Goal: Task Accomplishment & Management: Complete application form

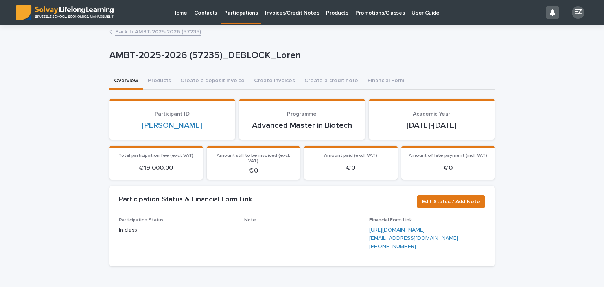
click at [163, 32] on link "Back to AMBT-2025-2026 (57235)" at bounding box center [158, 31] width 86 height 9
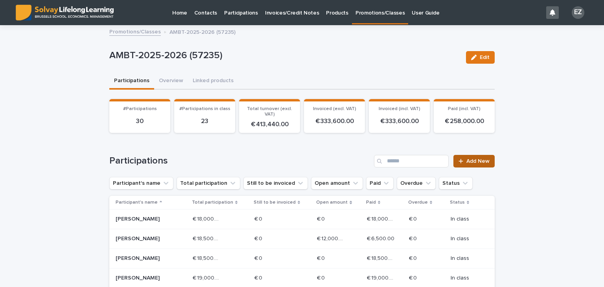
click at [463, 158] on link "Add New" at bounding box center [474, 161] width 41 height 13
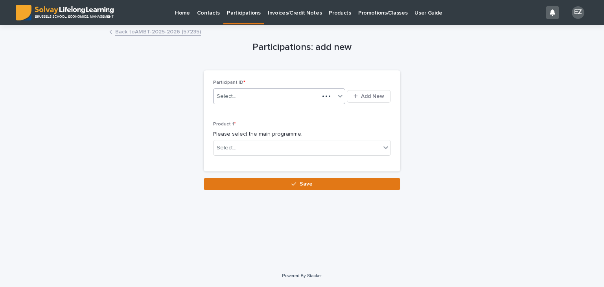
click at [282, 100] on div "Select..." at bounding box center [267, 96] width 106 height 13
type input "*******"
click at [359, 10] on p "Promotions/Classes" at bounding box center [383, 8] width 49 height 17
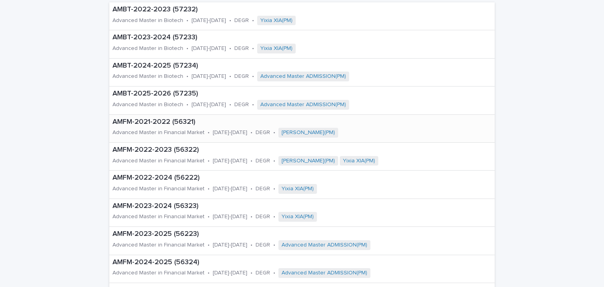
scroll to position [69, 0]
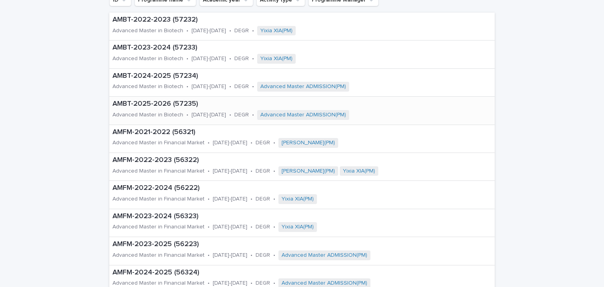
click at [154, 107] on p "AMBT-2025-2026 (57235)" at bounding box center [275, 104] width 324 height 9
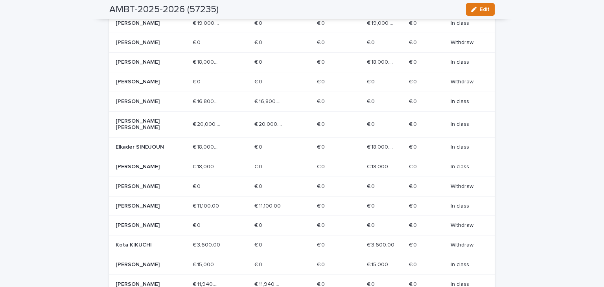
scroll to position [421, 0]
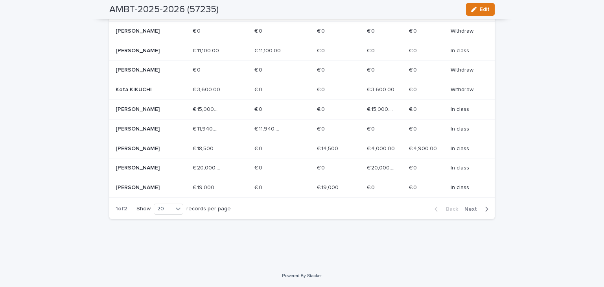
click at [470, 205] on div "Back Next" at bounding box center [462, 210] width 67 height 20
click at [468, 208] on span "Next" at bounding box center [473, 210] width 17 height 6
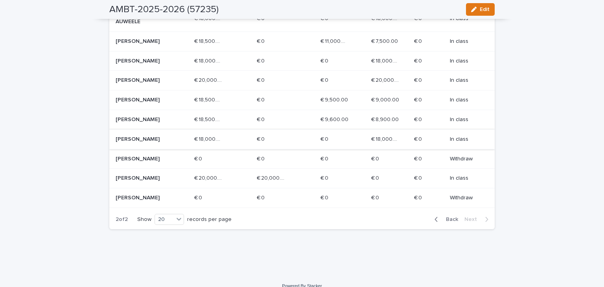
scroll to position [0, 0]
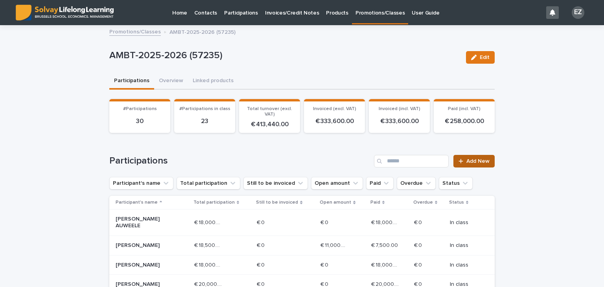
click at [467, 161] on span "Add New" at bounding box center [478, 162] width 23 height 6
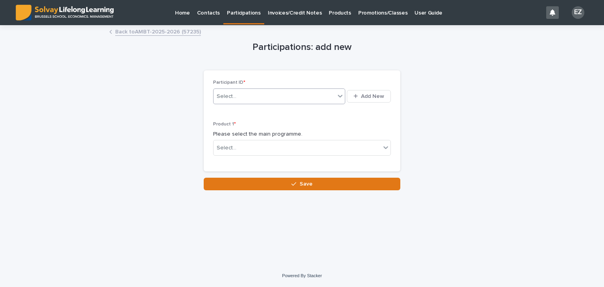
click at [240, 90] on div "Select..." at bounding box center [275, 96] width 122 height 13
type input "*"
click at [359, 20] on link "Promotions/Classes" at bounding box center [383, 12] width 56 height 24
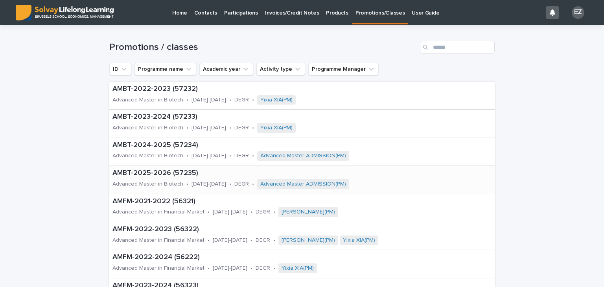
scroll to position [9, 0]
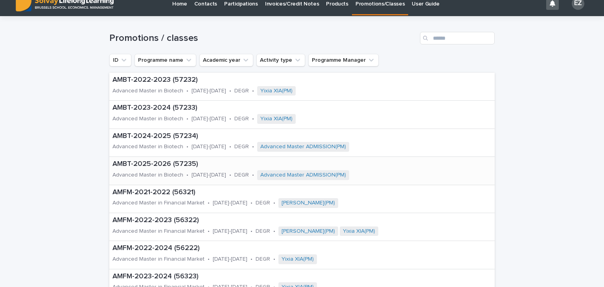
click at [167, 163] on p "AMBT-2025-2026 (57235)" at bounding box center [275, 164] width 324 height 9
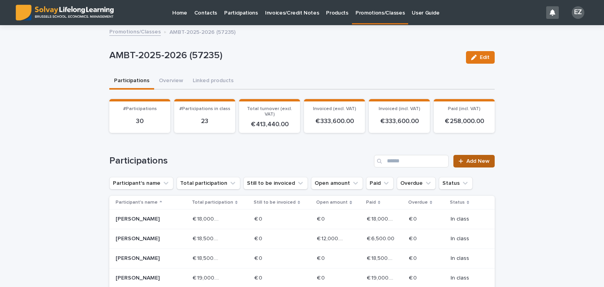
click at [484, 163] on span "Add New" at bounding box center [478, 162] width 23 height 6
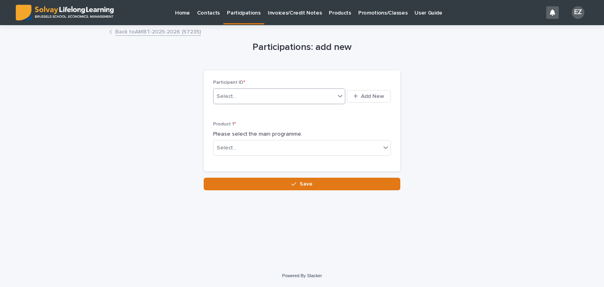
click at [285, 94] on div "Select..." at bounding box center [275, 96] width 122 height 13
type input "*"
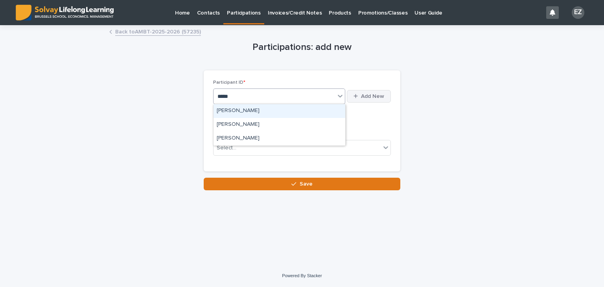
type input "*****"
click at [361, 93] on button "Add New" at bounding box center [369, 96] width 44 height 13
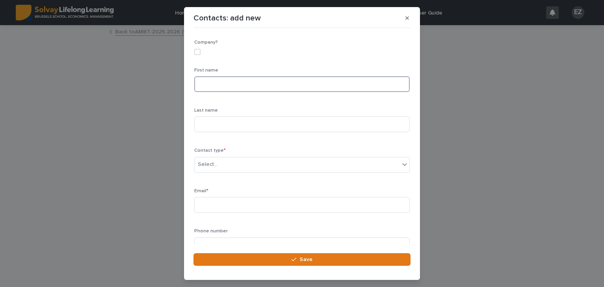
click at [293, 82] on input at bounding box center [302, 84] width 216 height 16
type input "*****"
click at [234, 124] on input at bounding box center [302, 124] width 216 height 16
type input "*******"
click at [227, 156] on div "Contact type * Select..." at bounding box center [302, 163] width 216 height 31
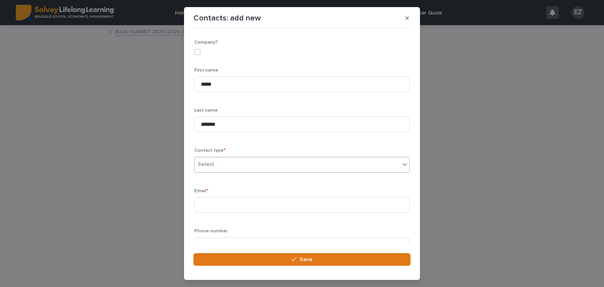
click at [233, 163] on div "Select..." at bounding box center [297, 164] width 205 height 13
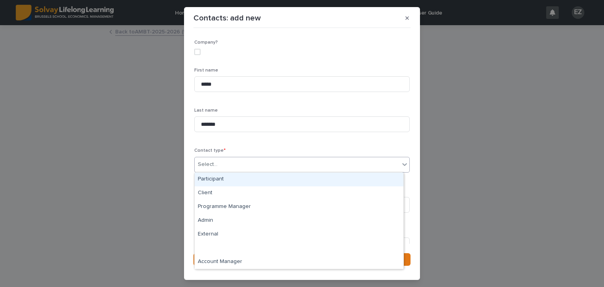
click at [231, 176] on div "Participant" at bounding box center [299, 180] width 209 height 14
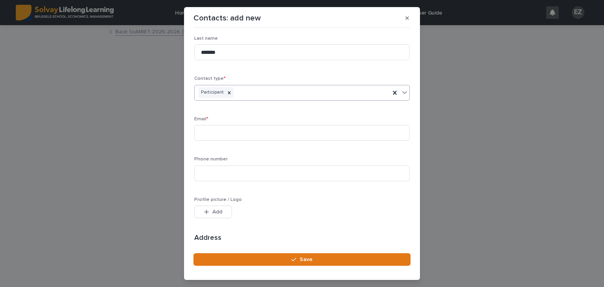
scroll to position [79, 0]
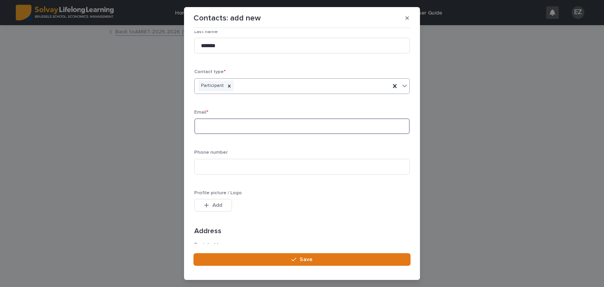
click at [207, 126] on input at bounding box center [302, 126] width 216 height 16
click at [259, 118] on input at bounding box center [302, 126] width 216 height 16
paste input "**********"
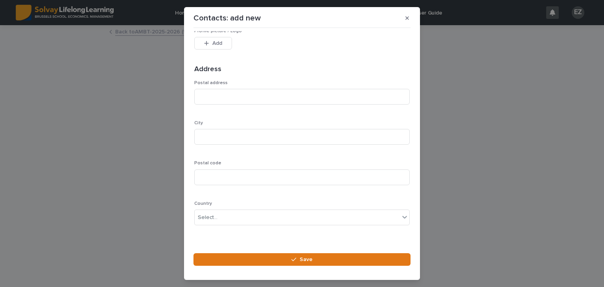
scroll to position [247, 0]
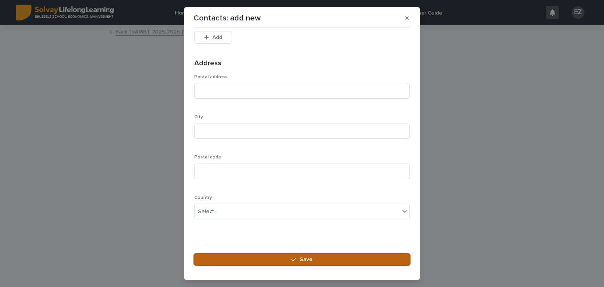
type input "**********"
click at [319, 261] on button "Save" at bounding box center [302, 259] width 217 height 13
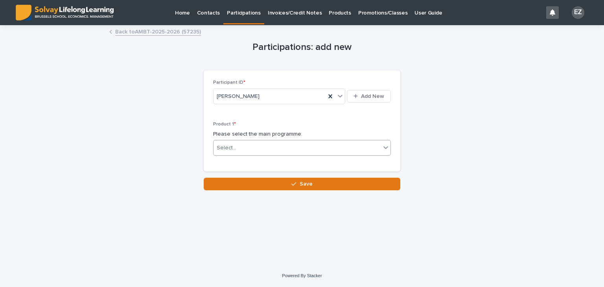
click at [296, 140] on div "Select..." at bounding box center [302, 148] width 178 height 16
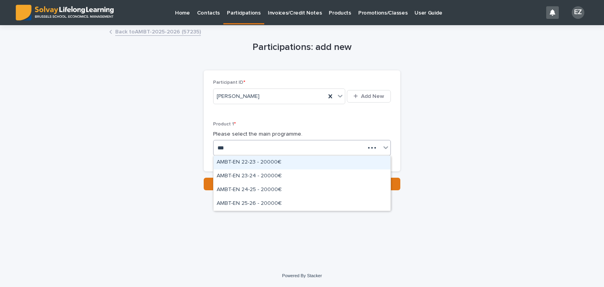
type input "****"
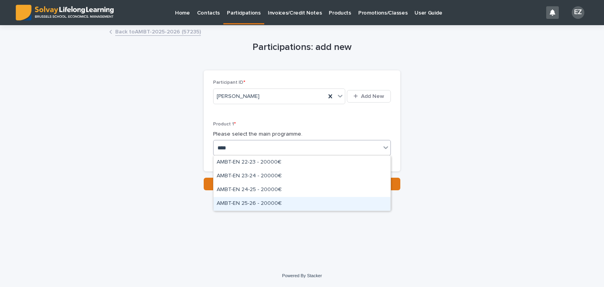
click at [280, 207] on div "AMBT-EN 25-26 - 20000€" at bounding box center [302, 204] width 177 height 14
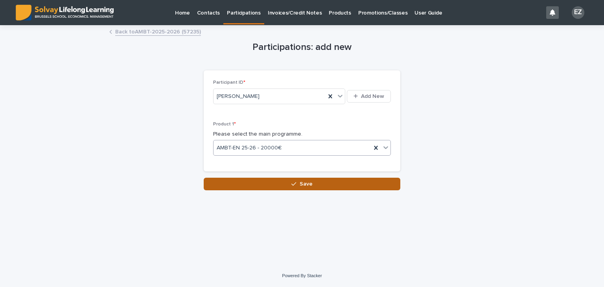
click at [311, 183] on span "Save" at bounding box center [306, 184] width 13 height 6
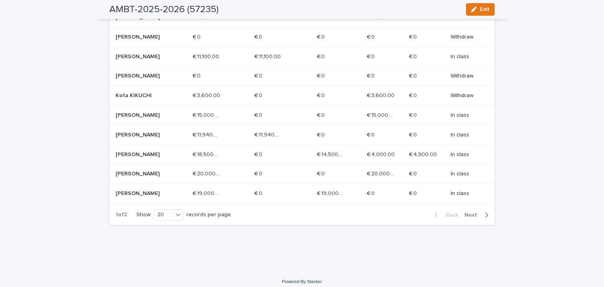
scroll to position [421, 0]
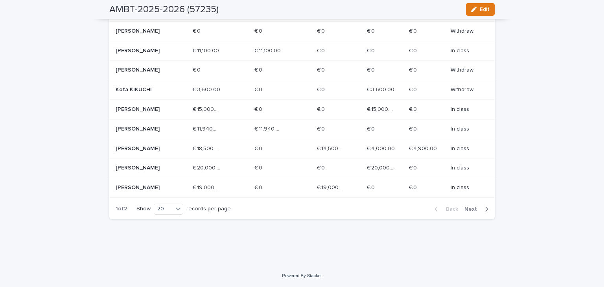
click at [465, 211] on span "Next" at bounding box center [473, 210] width 17 height 6
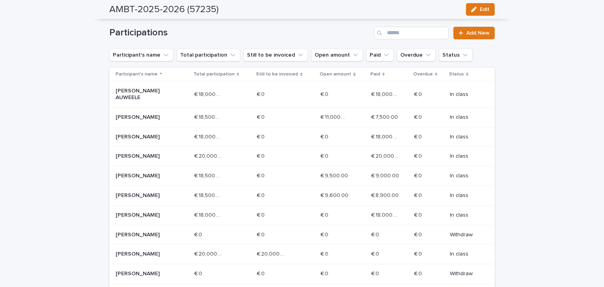
scroll to position [121, 0]
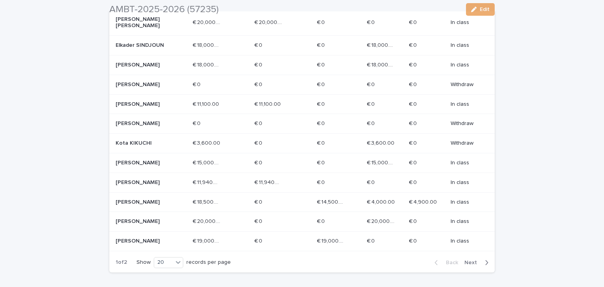
scroll to position [421, 0]
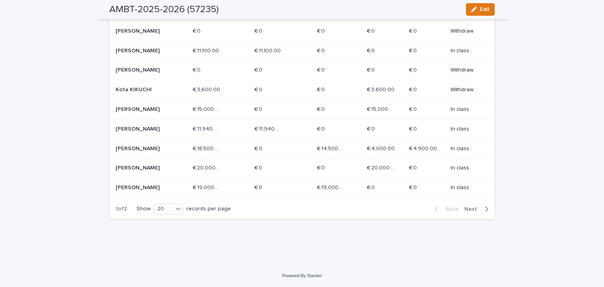
click at [470, 212] on span "Next" at bounding box center [473, 210] width 17 height 6
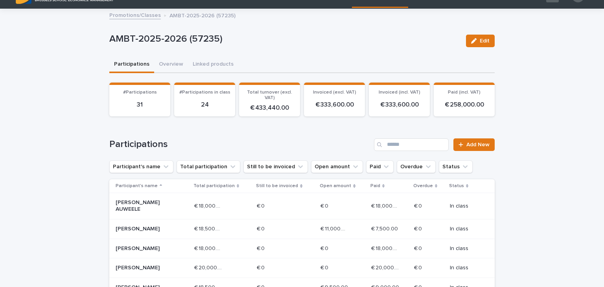
scroll to position [246, 0]
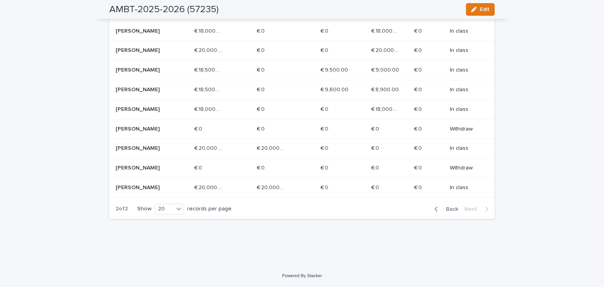
click at [235, 195] on td "€ 20,000.00 € 20,000.00" at bounding box center [222, 188] width 63 height 20
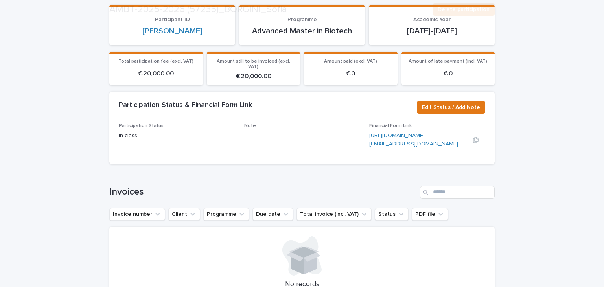
scroll to position [100, 0]
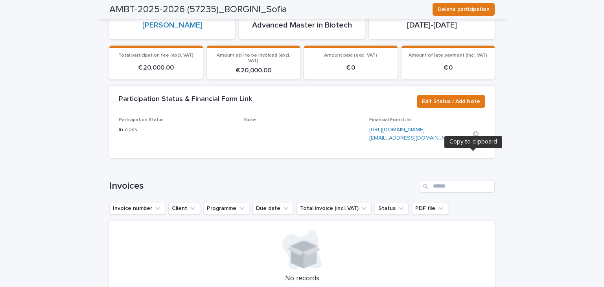
click at [473, 137] on icon "button" at bounding box center [476, 134] width 6 height 6
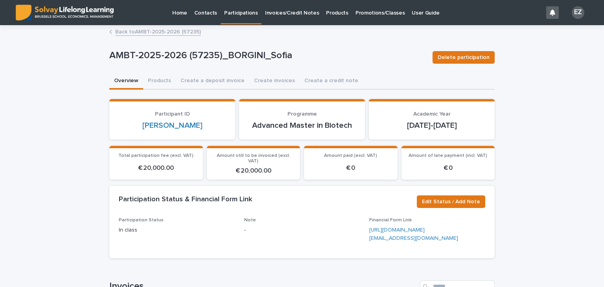
scroll to position [0, 0]
click at [150, 83] on button "Products" at bounding box center [159, 81] width 33 height 17
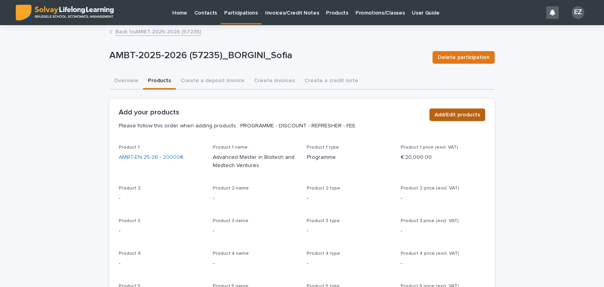
click at [453, 117] on span "Add/Edit products" at bounding box center [458, 115] width 46 height 8
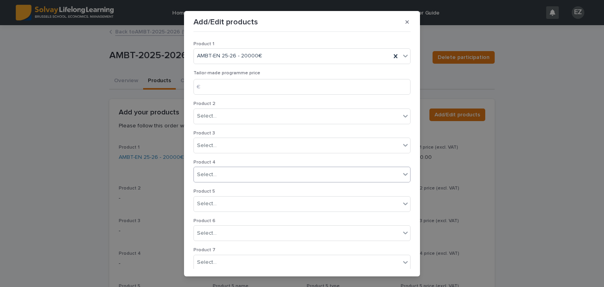
scroll to position [151, 0]
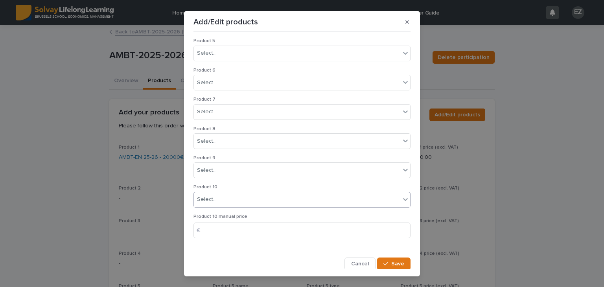
click at [218, 195] on div "Select..." at bounding box center [297, 199] width 207 height 13
type input "*"
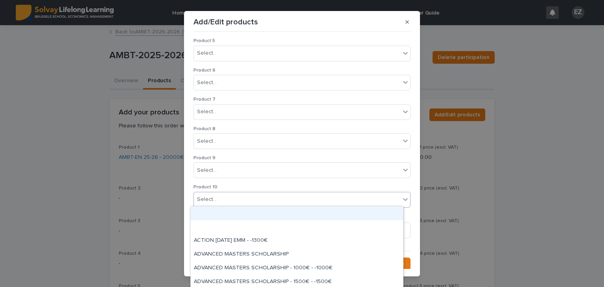
scroll to position [0, 0]
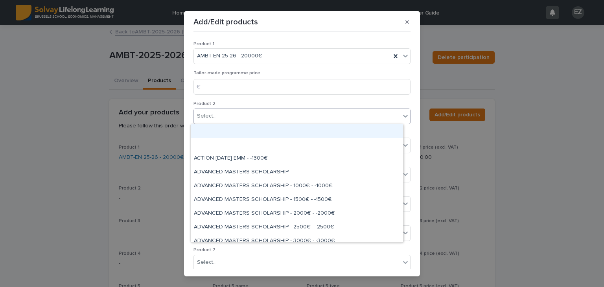
click at [227, 110] on div "Select..." at bounding box center [297, 116] width 207 height 13
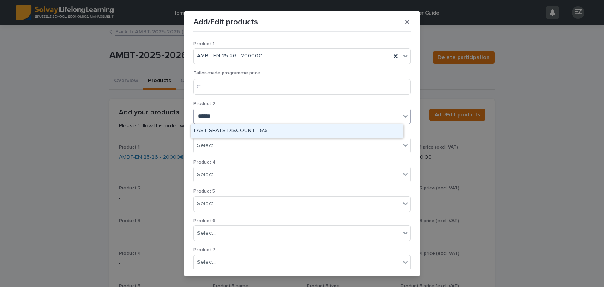
type input "*******"
click at [243, 126] on div "LAST SEATS DISCOUNT - 5%" at bounding box center [297, 131] width 213 height 14
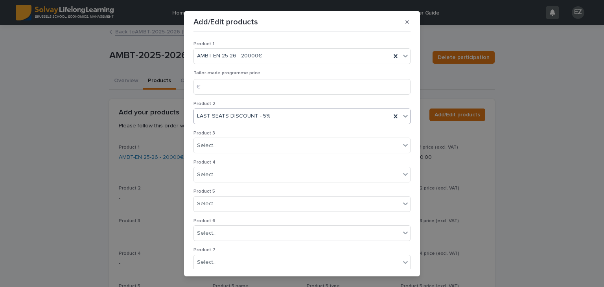
scroll to position [151, 0]
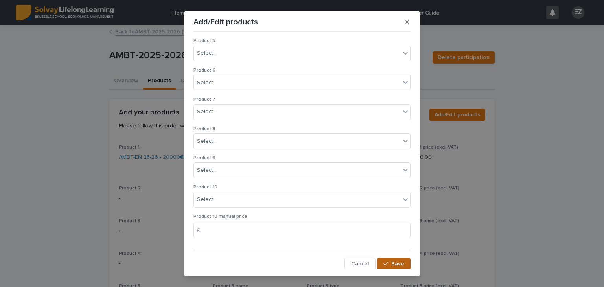
click at [397, 263] on span "Save" at bounding box center [398, 264] width 13 height 6
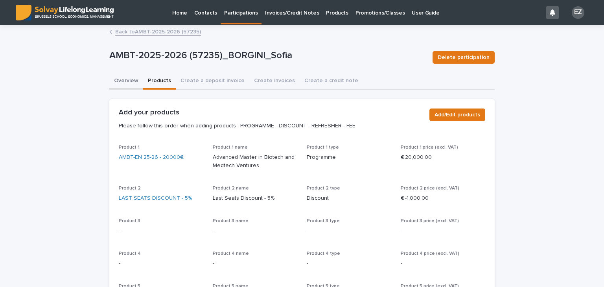
click at [118, 82] on button "Overview" at bounding box center [126, 81] width 34 height 17
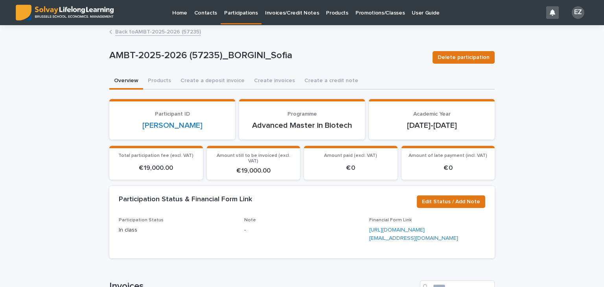
click at [357, 12] on p "Promotions/Classes" at bounding box center [380, 8] width 49 height 17
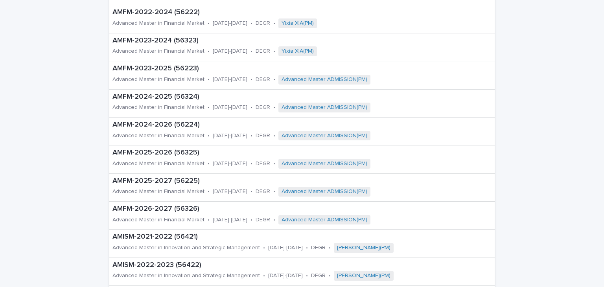
scroll to position [442, 0]
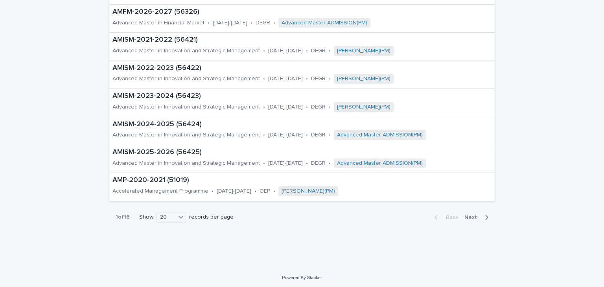
click at [465, 216] on span "Next" at bounding box center [473, 218] width 17 height 6
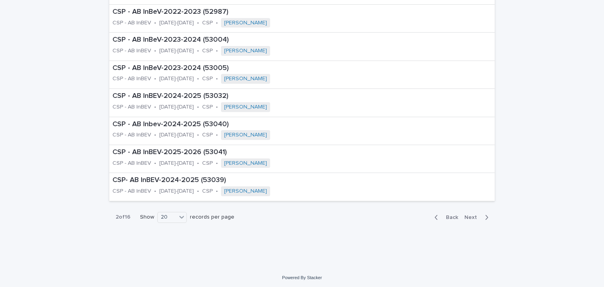
click at [469, 216] on span "Next" at bounding box center [473, 218] width 17 height 6
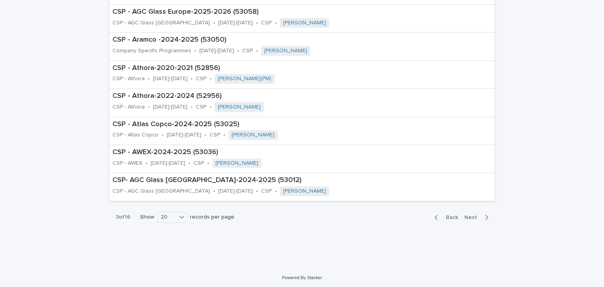
click at [469, 216] on span "Next" at bounding box center [473, 218] width 17 height 6
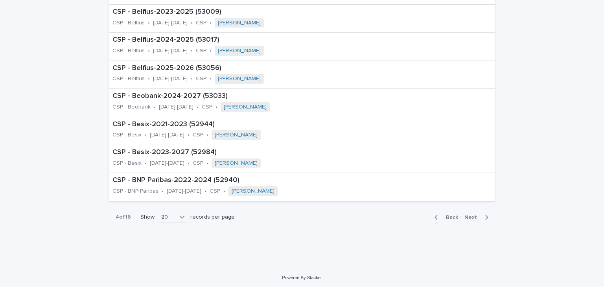
click at [469, 216] on span "Next" at bounding box center [473, 218] width 17 height 6
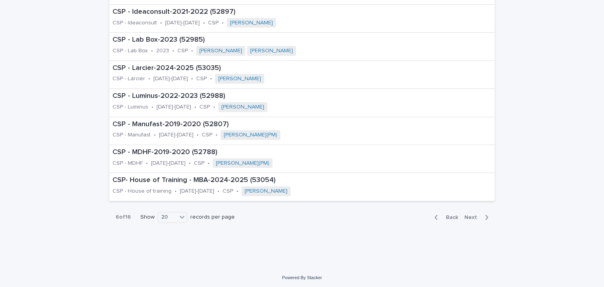
click at [468, 216] on span "Next" at bounding box center [473, 218] width 17 height 6
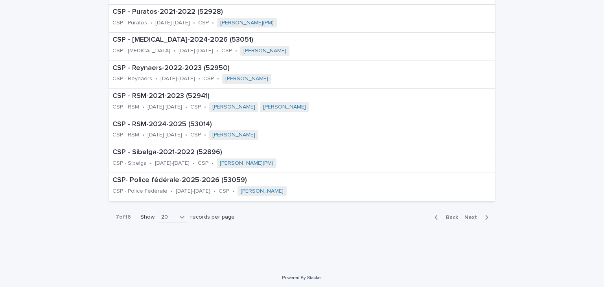
click at [469, 219] on div "Back Next" at bounding box center [462, 218] width 67 height 20
click at [470, 216] on span "Next" at bounding box center [473, 218] width 17 height 6
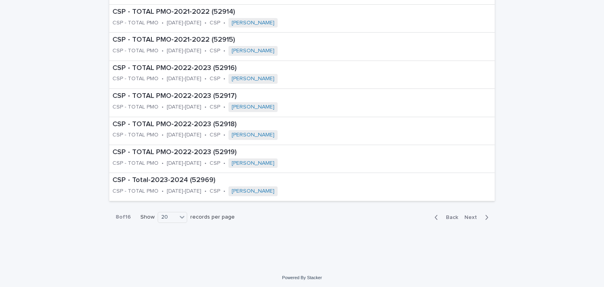
click at [470, 216] on span "Next" at bounding box center [473, 218] width 17 height 6
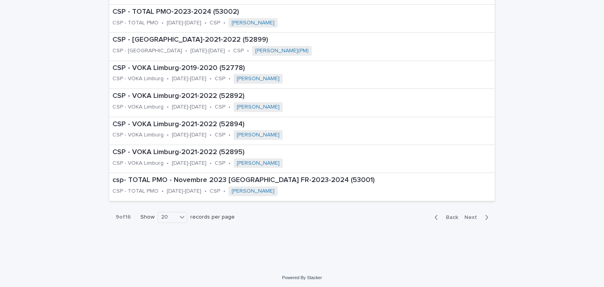
click at [470, 216] on span "Next" at bounding box center [473, 218] width 17 height 6
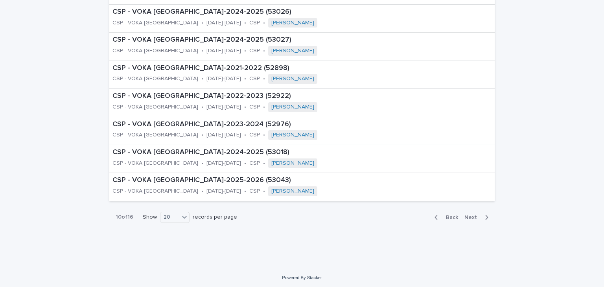
click at [470, 216] on span "Next" at bounding box center [473, 218] width 17 height 6
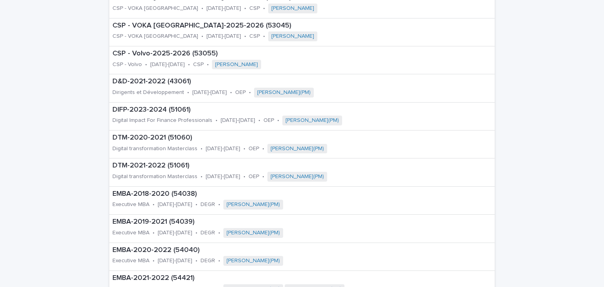
scroll to position [442, 0]
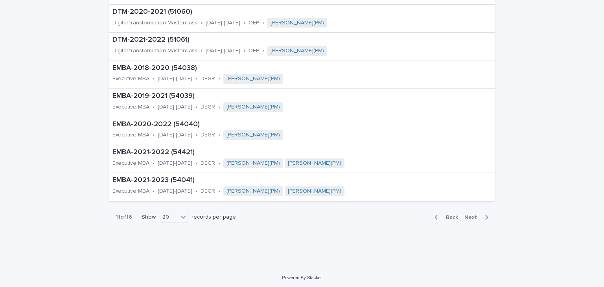
click at [465, 215] on span "Next" at bounding box center [473, 218] width 17 height 6
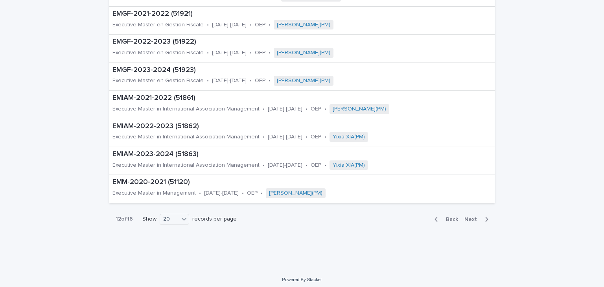
scroll to position [442, 0]
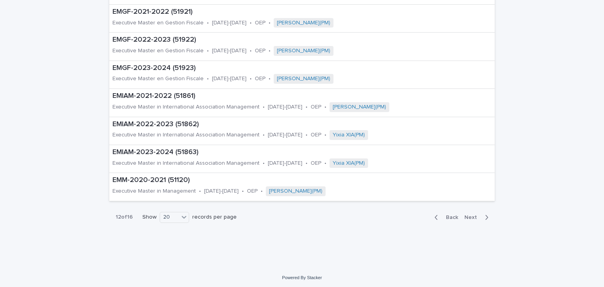
click at [471, 216] on span "Next" at bounding box center [473, 218] width 17 height 6
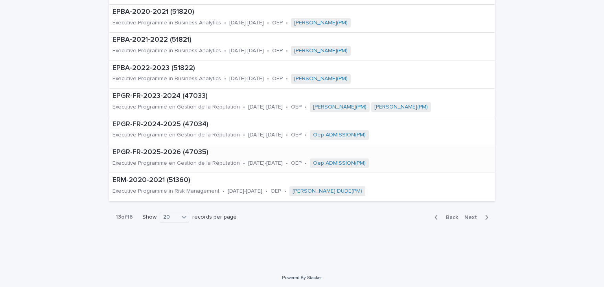
click at [185, 155] on div "EPGR-FR-2025-2026 (47035) Executive Programme en Gestion de la Réputation • 202…" at bounding box center [289, 159] width 360 height 28
